Goal: Contribute content

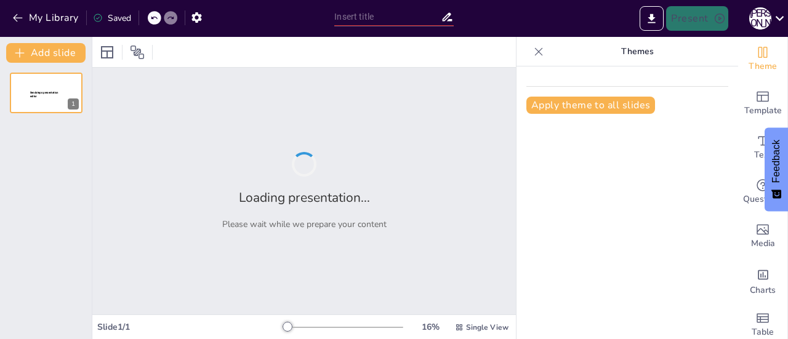
type input "Culture League. Наші цілі"
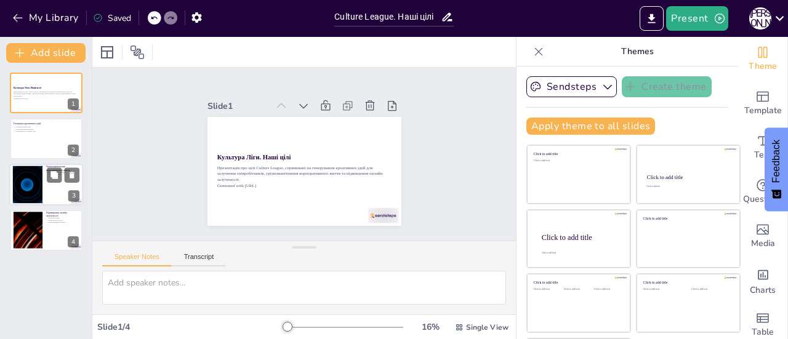
click at [29, 188] on div at bounding box center [27, 185] width 67 height 38
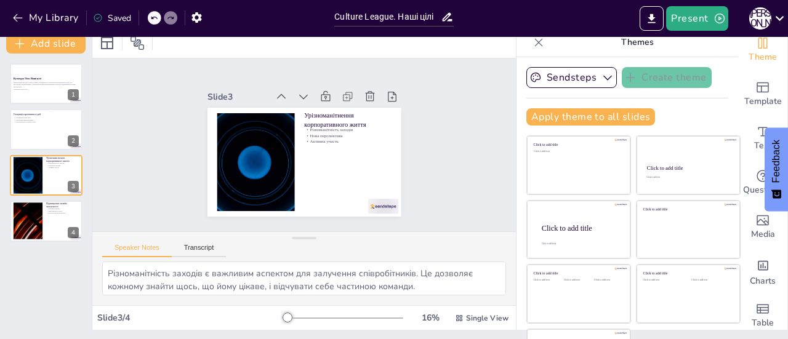
scroll to position [9, 0]
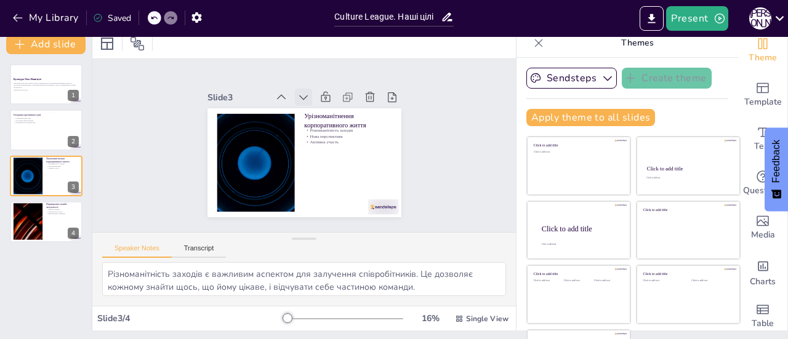
click at [320, 179] on icon at bounding box center [328, 187] width 17 height 17
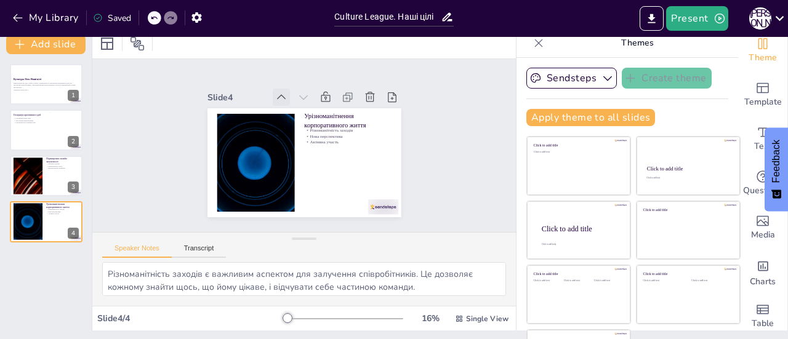
click at [306, 187] on div at bounding box center [316, 197] width 20 height 20
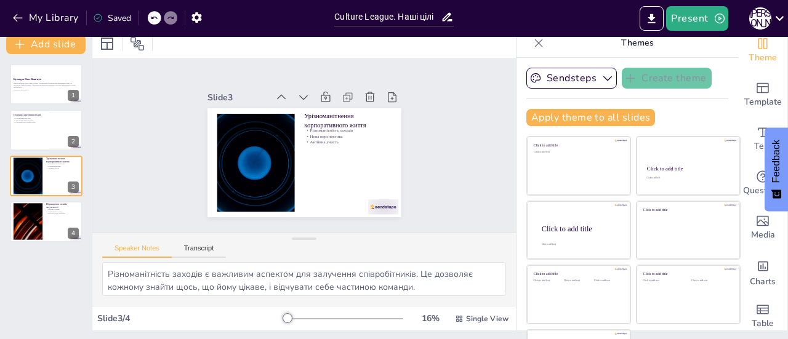
click at [346, 123] on div at bounding box center [356, 133] width 20 height 20
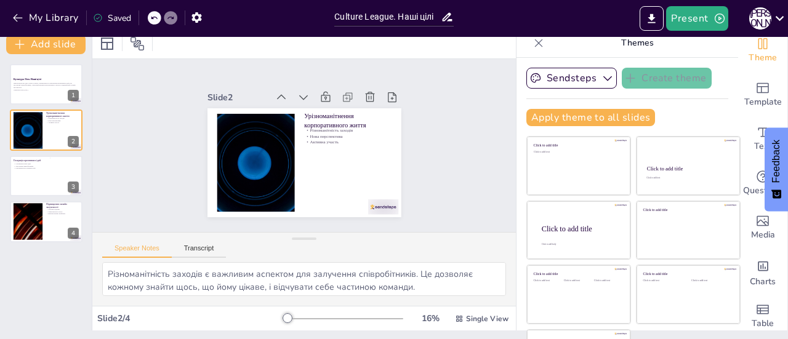
click at [277, 185] on div at bounding box center [289, 197] width 25 height 25
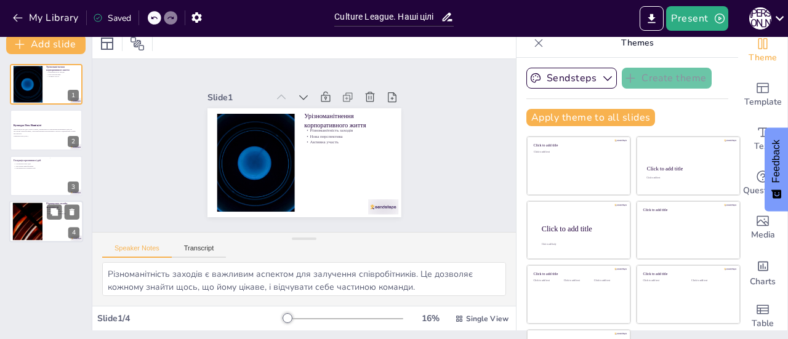
click at [34, 216] on div at bounding box center [27, 222] width 67 height 38
type textarea "Ділитися ідеями є важливим елементом для підвищення залученості. Коли співробіт…"
